Goal: Task Accomplishment & Management: Use online tool/utility

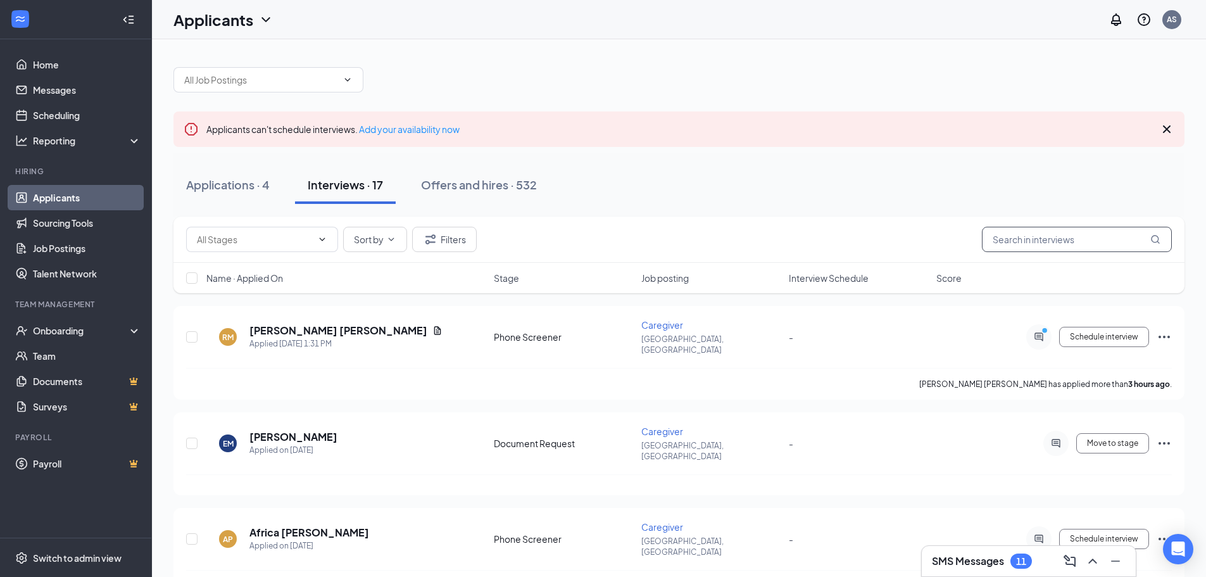
click at [987, 237] on input "text" at bounding box center [1077, 239] width 190 height 25
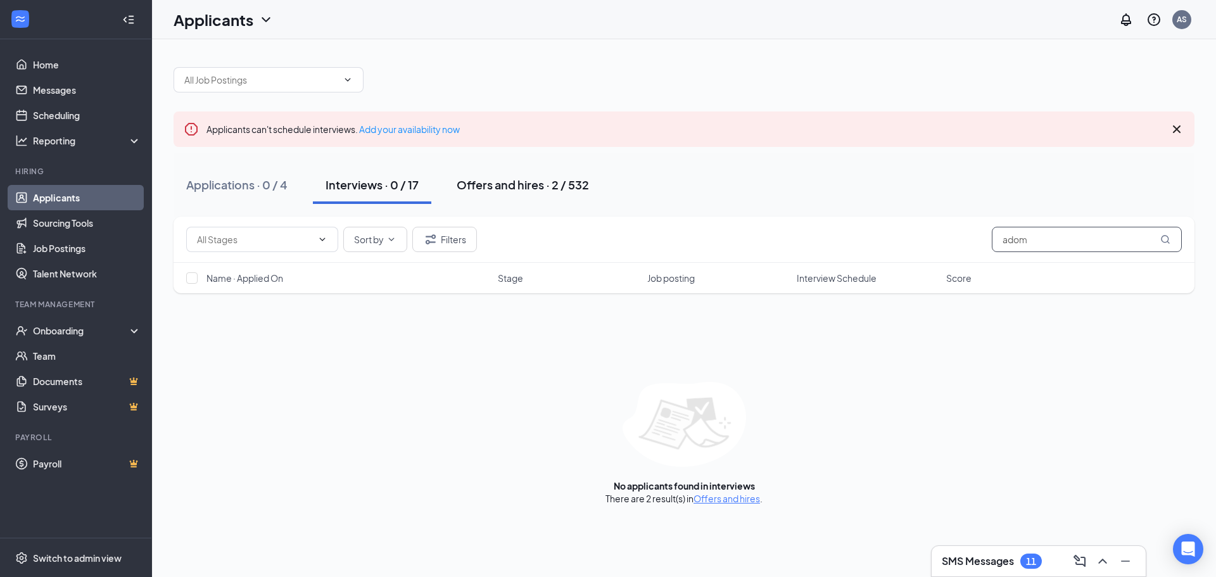
type input "adom"
click at [508, 187] on div "Offers and hires · 2 / 532" at bounding box center [523, 185] width 132 height 16
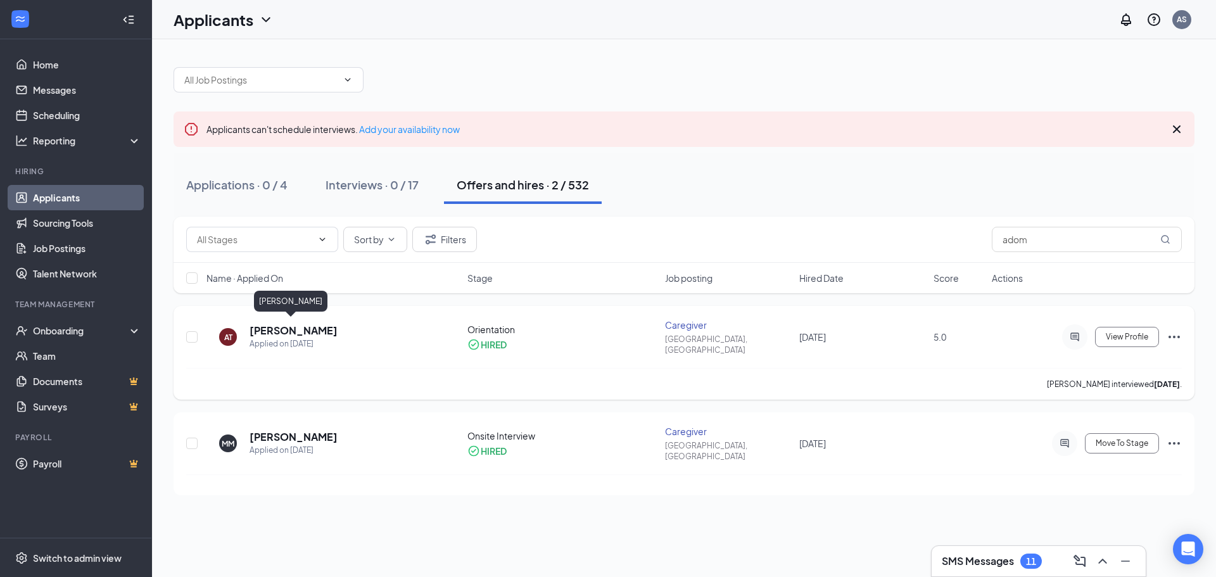
click at [305, 327] on h5 "[PERSON_NAME]" at bounding box center [294, 331] width 88 height 14
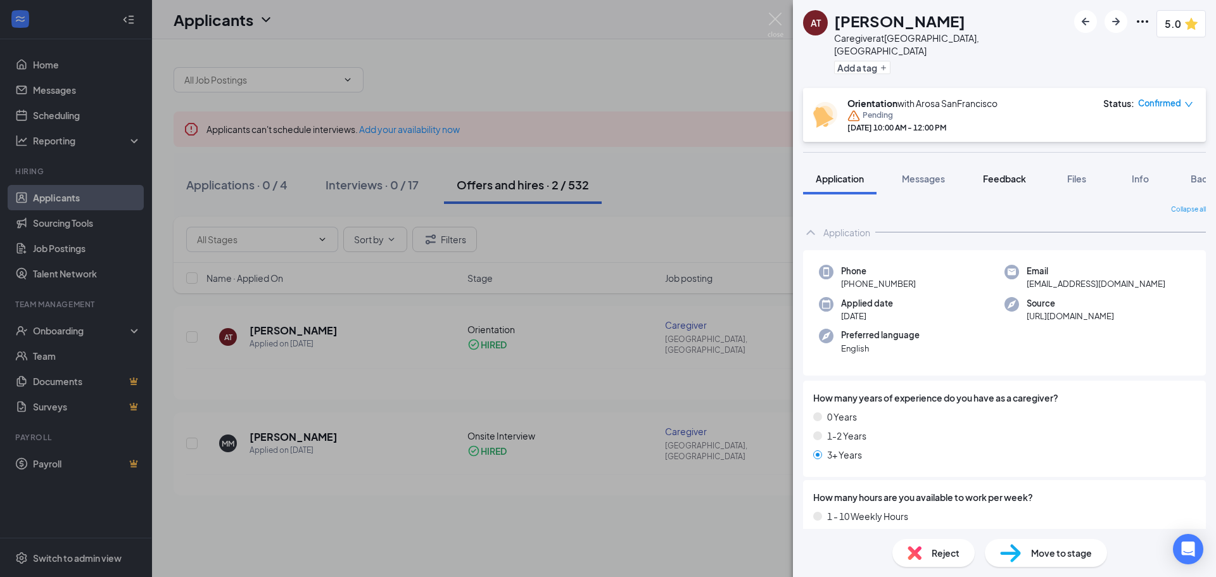
click at [998, 173] on span "Feedback" at bounding box center [1004, 178] width 43 height 11
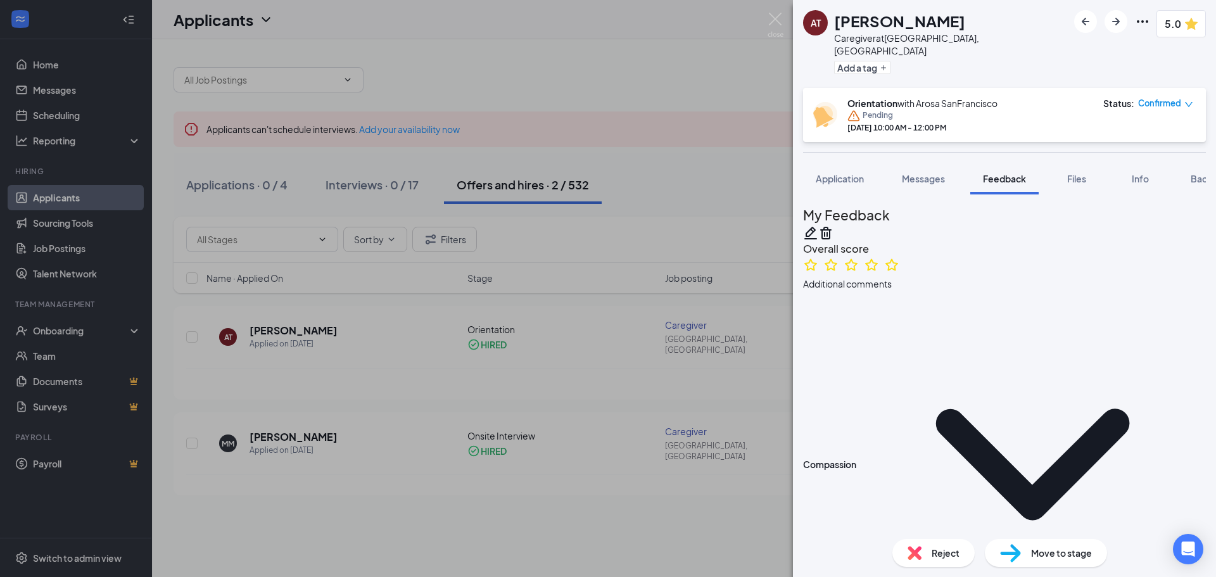
click at [818, 225] on icon "Pencil" at bounding box center [810, 232] width 15 height 15
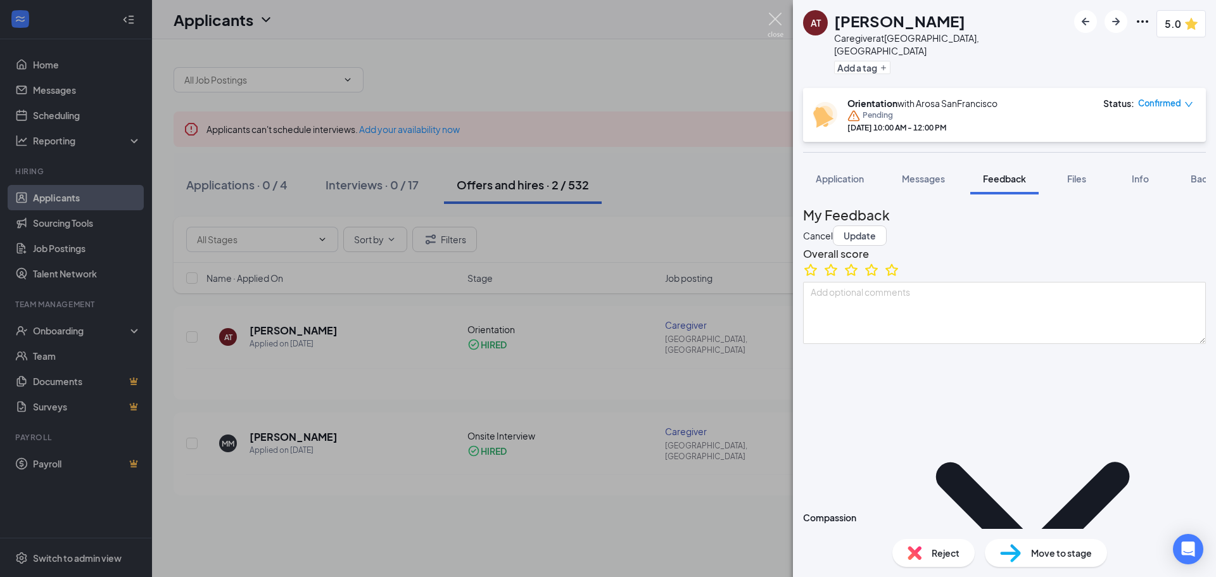
click at [780, 12] on div "AT [PERSON_NAME] Caregiver at [GEOGRAPHIC_DATA], [GEOGRAPHIC_DATA] Add a tag 5.…" at bounding box center [608, 288] width 1216 height 577
click at [784, 33] on div "AT [PERSON_NAME] Caregiver at [GEOGRAPHIC_DATA], [GEOGRAPHIC_DATA] Add a tag 5.…" at bounding box center [608, 288] width 1216 height 577
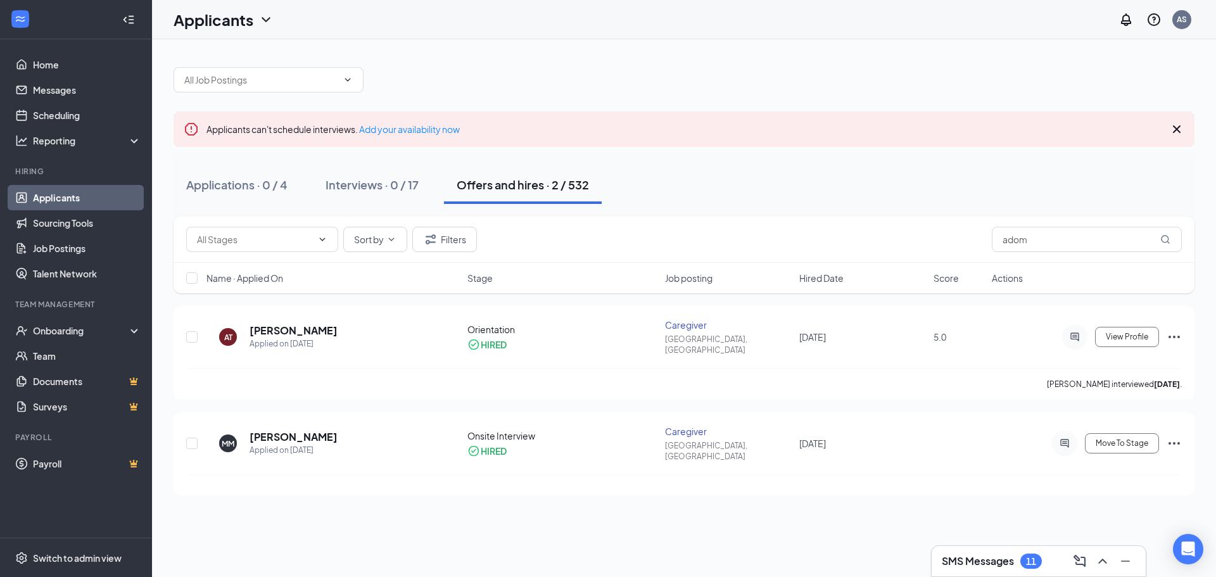
click at [525, 195] on button "Offers and hires · 2 / 532" at bounding box center [523, 185] width 158 height 38
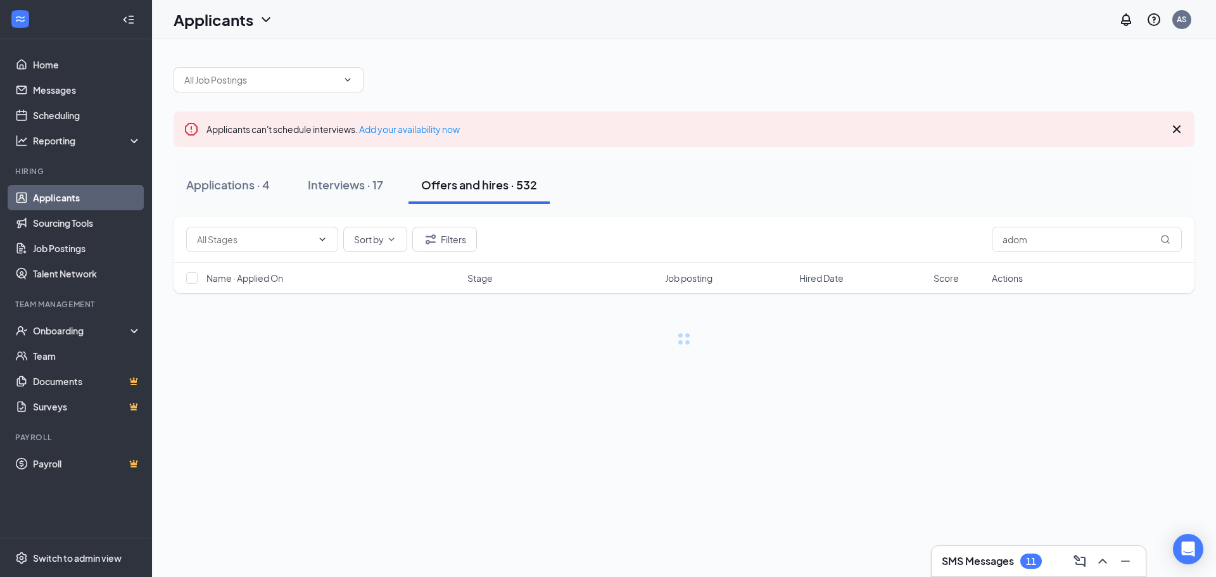
click at [525, 195] on button "Offers and hires · 532" at bounding box center [478, 185] width 141 height 38
click at [368, 188] on div "Interviews · 17" at bounding box center [345, 185] width 75 height 16
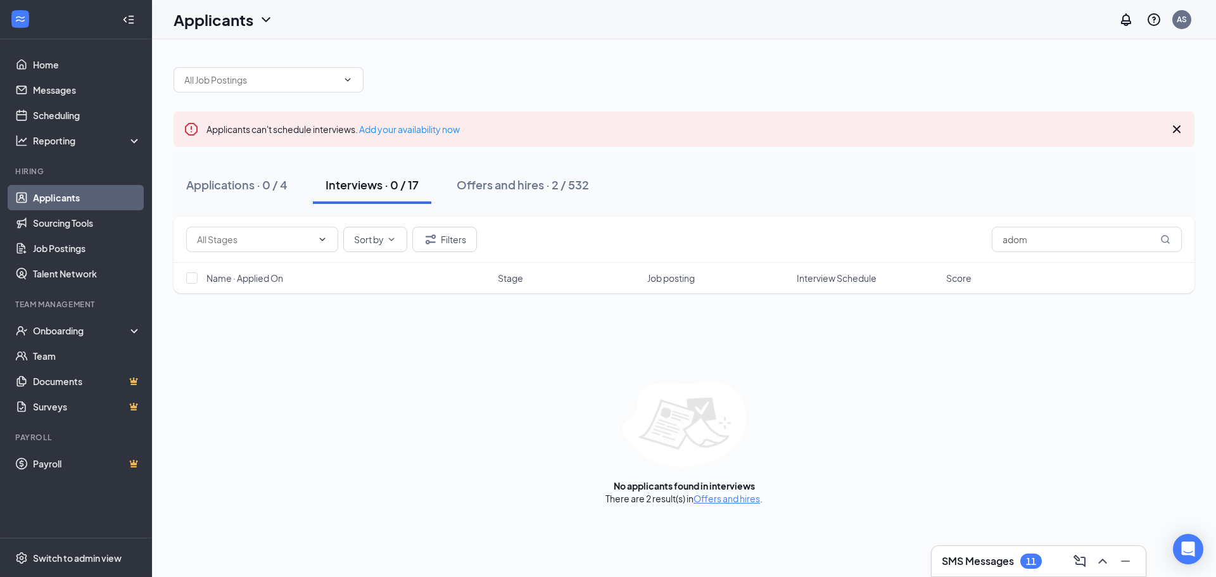
drag, startPoint x: 1101, startPoint y: 224, endPoint x: 926, endPoint y: 248, distance: 176.4
click at [926, 248] on div "Sort by Filters adom" at bounding box center [684, 240] width 1021 height 46
drag, startPoint x: 1043, startPoint y: 257, endPoint x: 821, endPoint y: 274, distance: 222.3
click at [821, 274] on div "Sort by Filters adom Name · Applied On Stage Job posting Interview Schedule Sco…" at bounding box center [684, 255] width 1021 height 77
drag, startPoint x: 1032, startPoint y: 241, endPoint x: 820, endPoint y: 242, distance: 212.2
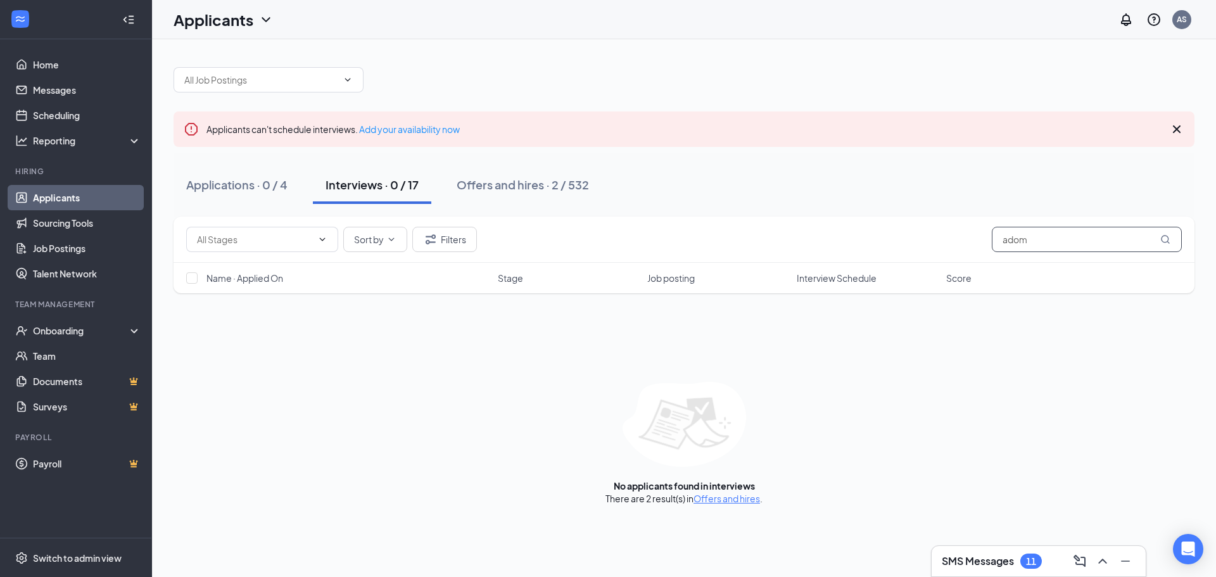
click at [820, 242] on div "Sort by Filters adom" at bounding box center [684, 239] width 996 height 25
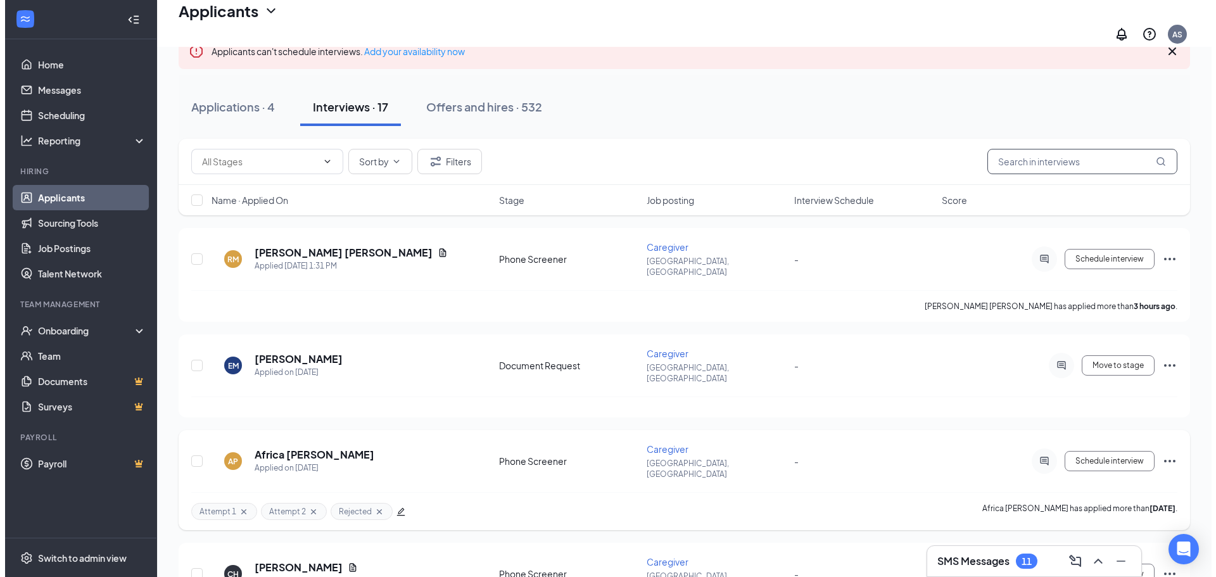
scroll to position [63, 0]
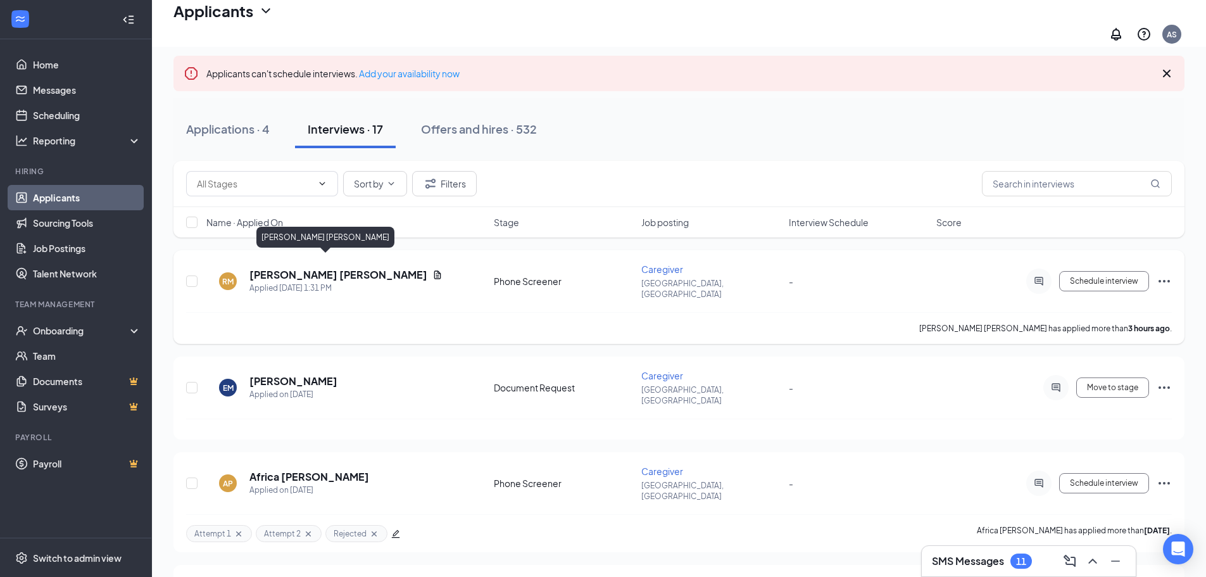
click at [319, 268] on h5 "[PERSON_NAME] [PERSON_NAME]" at bounding box center [339, 275] width 178 height 14
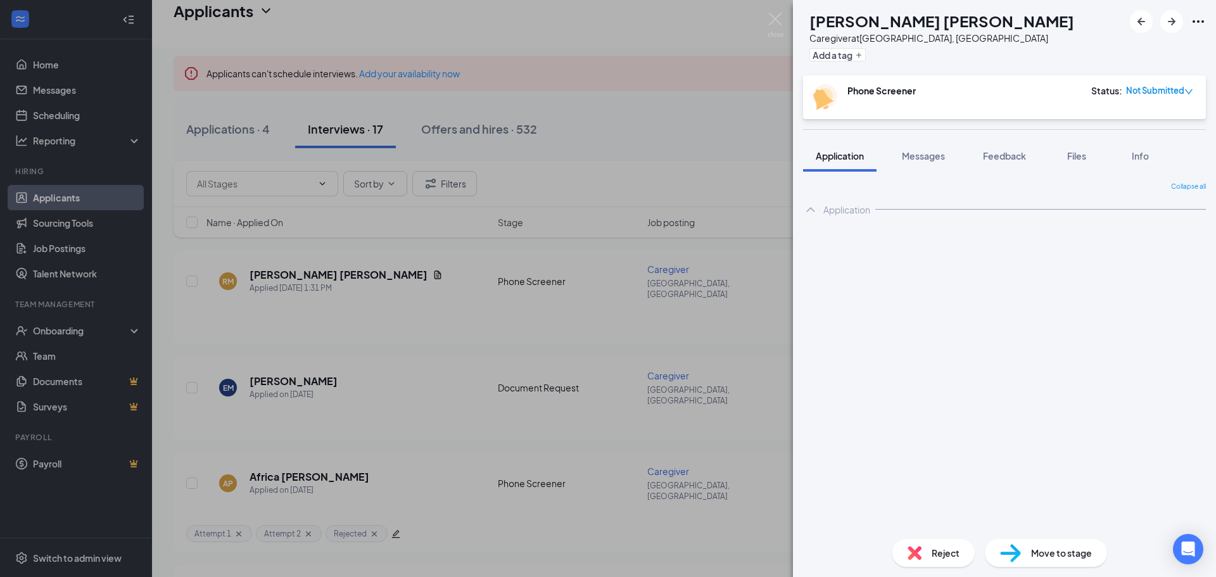
click at [1067, 119] on div "Phone Screener Status : Not Submitted" at bounding box center [1004, 97] width 403 height 44
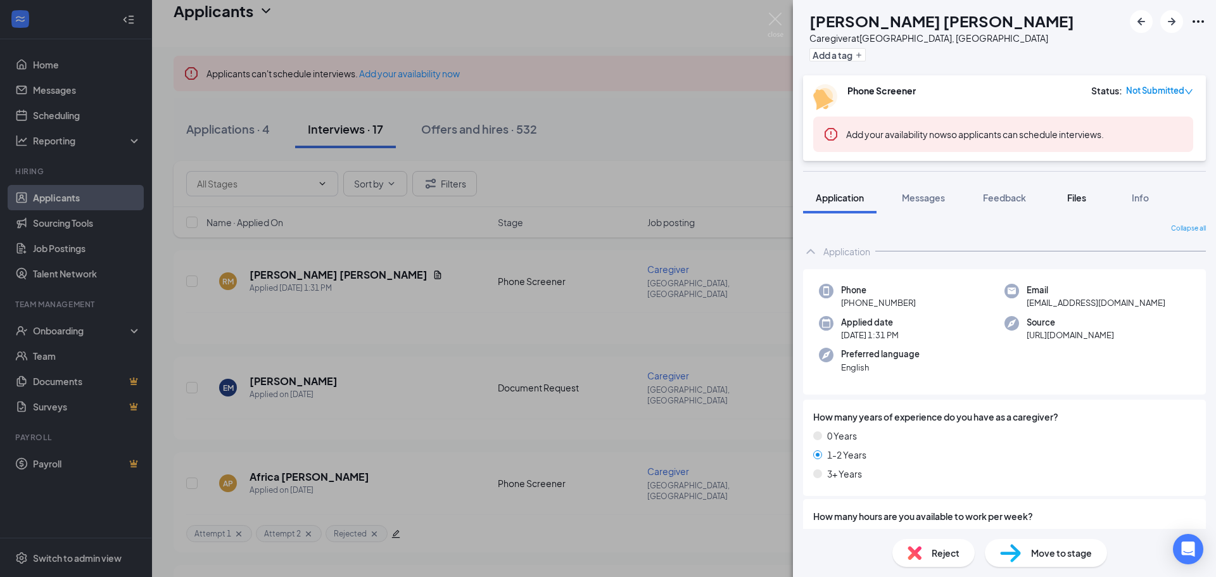
click at [1067, 198] on div "Files" at bounding box center [1076, 197] width 25 height 13
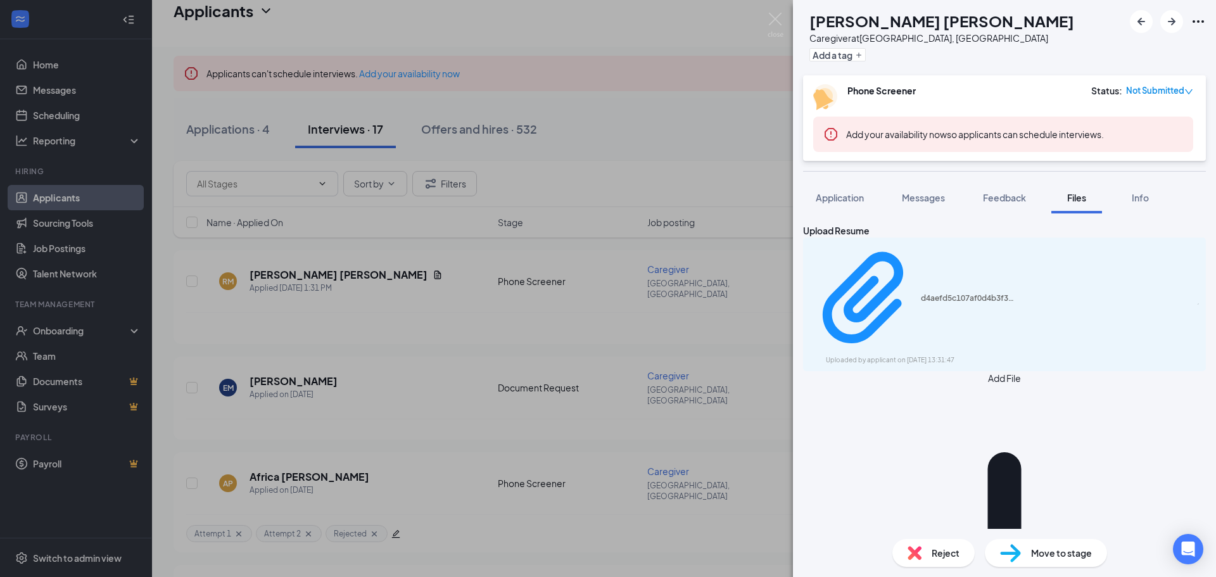
drag, startPoint x: 1196, startPoint y: 379, endPoint x: 1175, endPoint y: 291, distance: 90.6
click at [1196, 379] on div "Upload Resume d4aefd5c107af0d4b3f3c326e2e44ef3.pdf Uploaded by applicant on [DA…" at bounding box center [1004, 370] width 423 height 315
click at [1198, 304] on div at bounding box center [1198, 304] width 0 height 0
click at [1198, 304] on icon "Download" at bounding box center [1198, 304] width 0 height 0
